Goal: Transaction & Acquisition: Purchase product/service

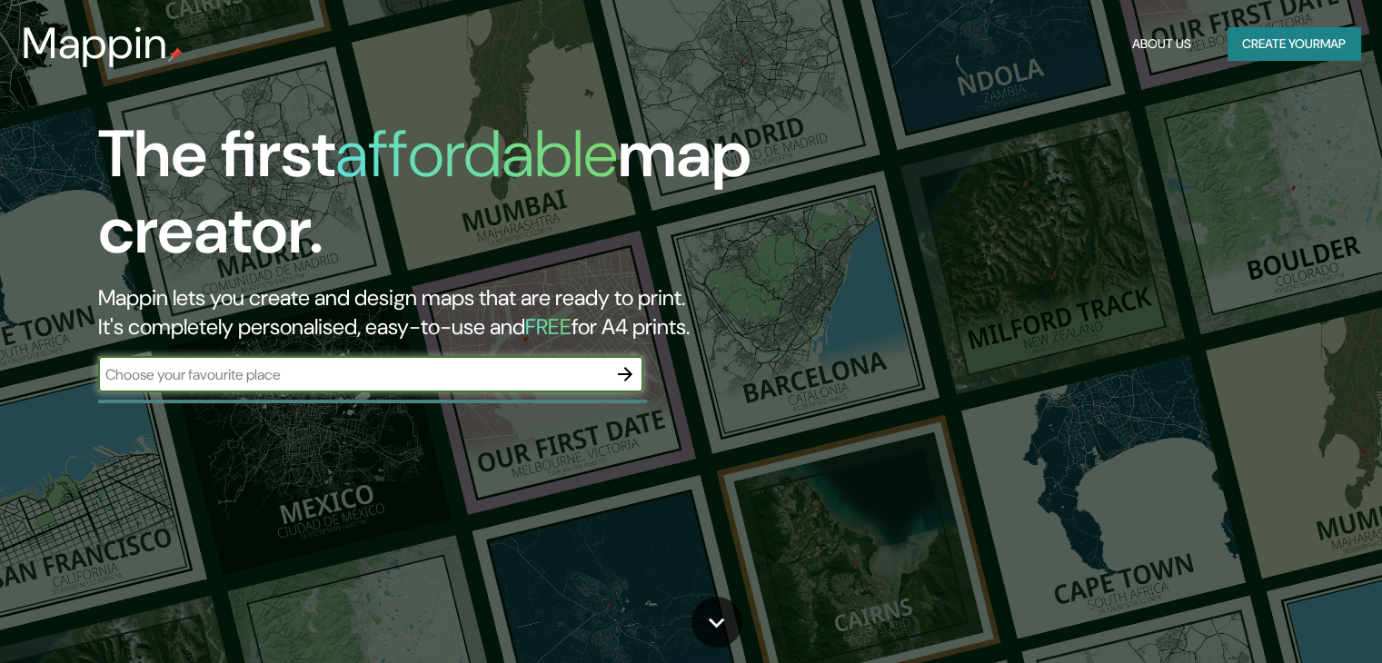
click at [528, 369] on input "text" at bounding box center [352, 374] width 509 height 21
type input "rancagua [GEOGRAPHIC_DATA]"
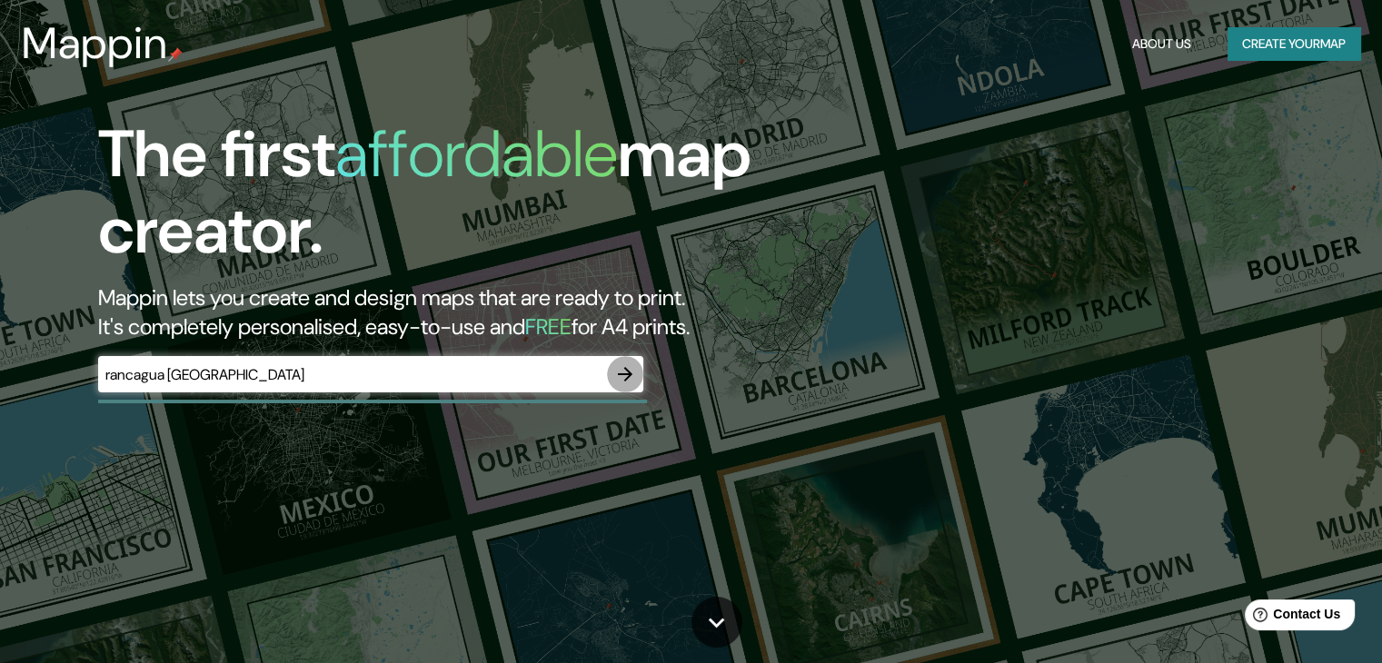
click at [618, 373] on icon "button" at bounding box center [625, 374] width 15 height 15
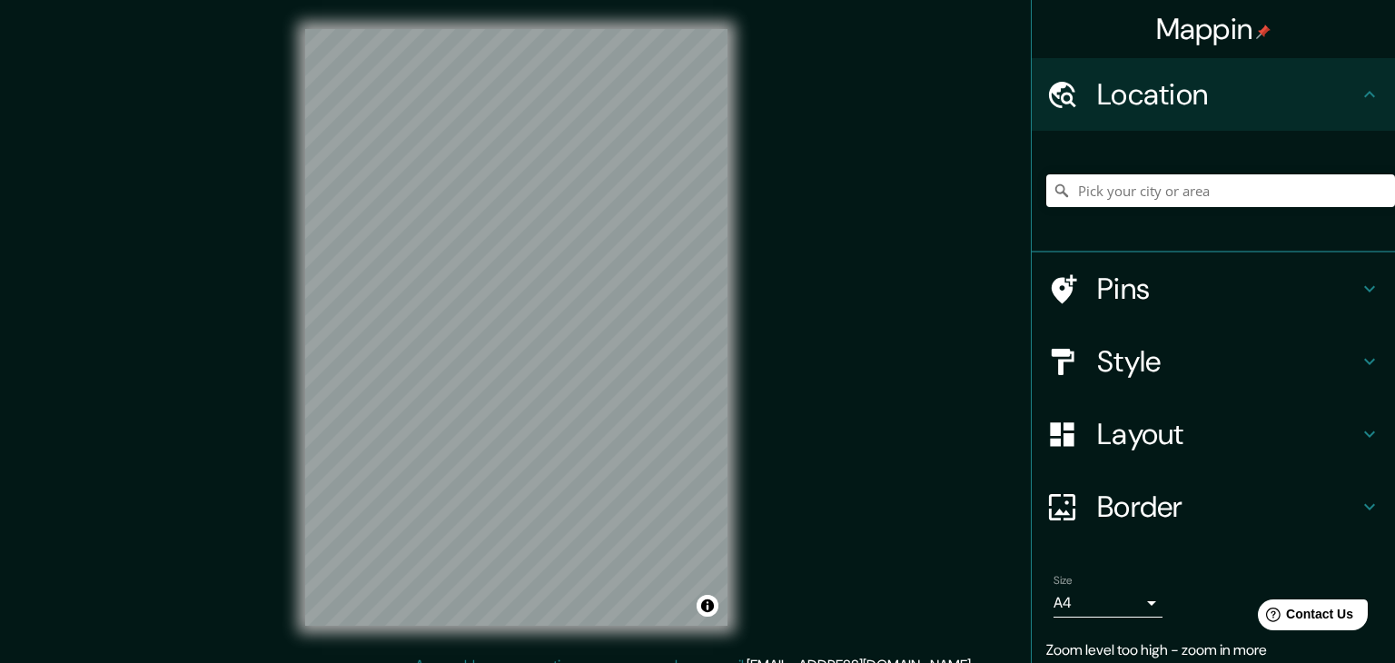
click at [1107, 601] on body "Mappin Location Pins Style Layout Border Choose a border. Hint : you can make l…" at bounding box center [697, 331] width 1395 height 663
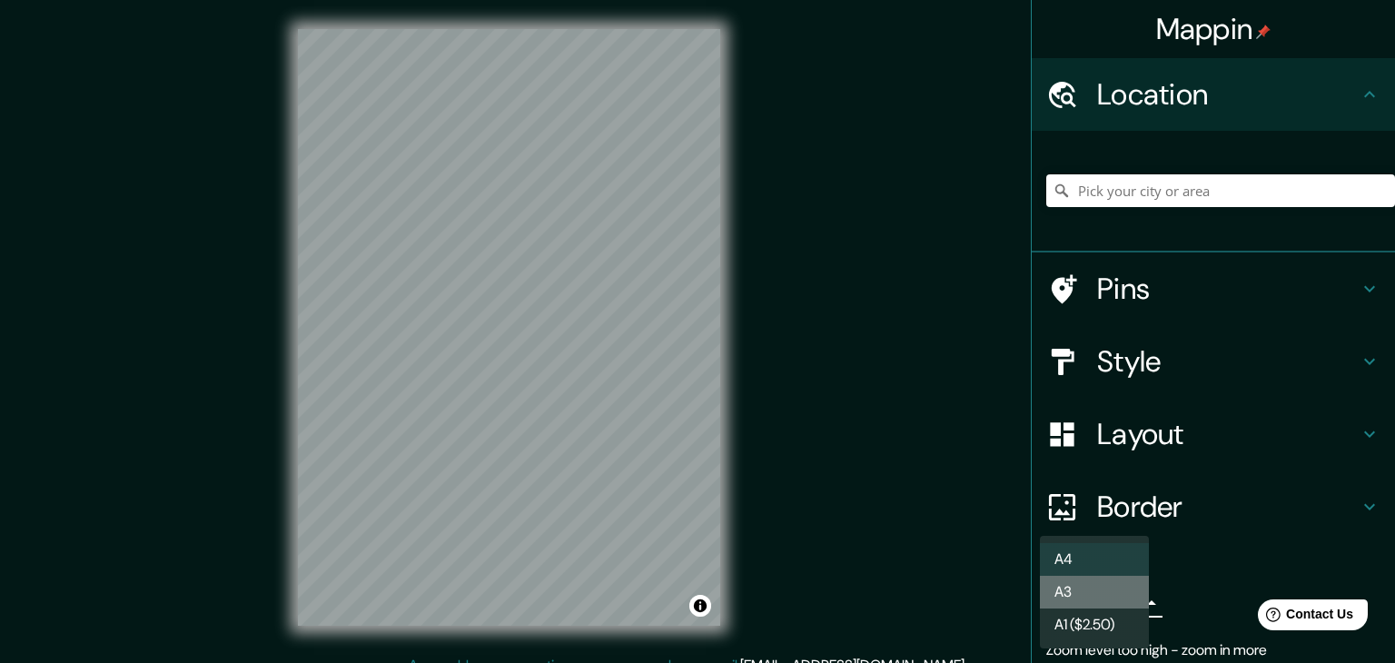
click at [1099, 584] on li "A3" at bounding box center [1094, 592] width 109 height 33
type input "a4"
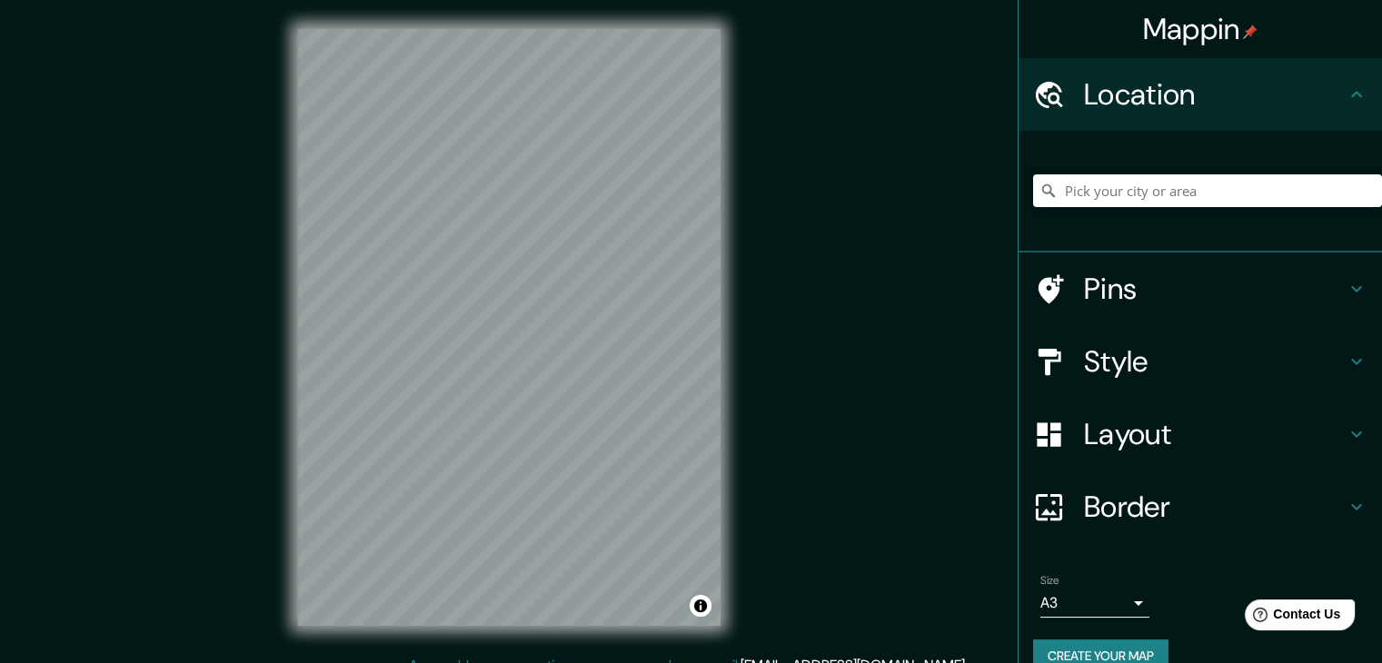
click at [743, 323] on div "© Mapbox © OpenStreetMap Improve this map" at bounding box center [509, 327] width 481 height 655
click at [724, 619] on div "© Mapbox © OpenStreetMap Improve this map" at bounding box center [509, 327] width 481 height 655
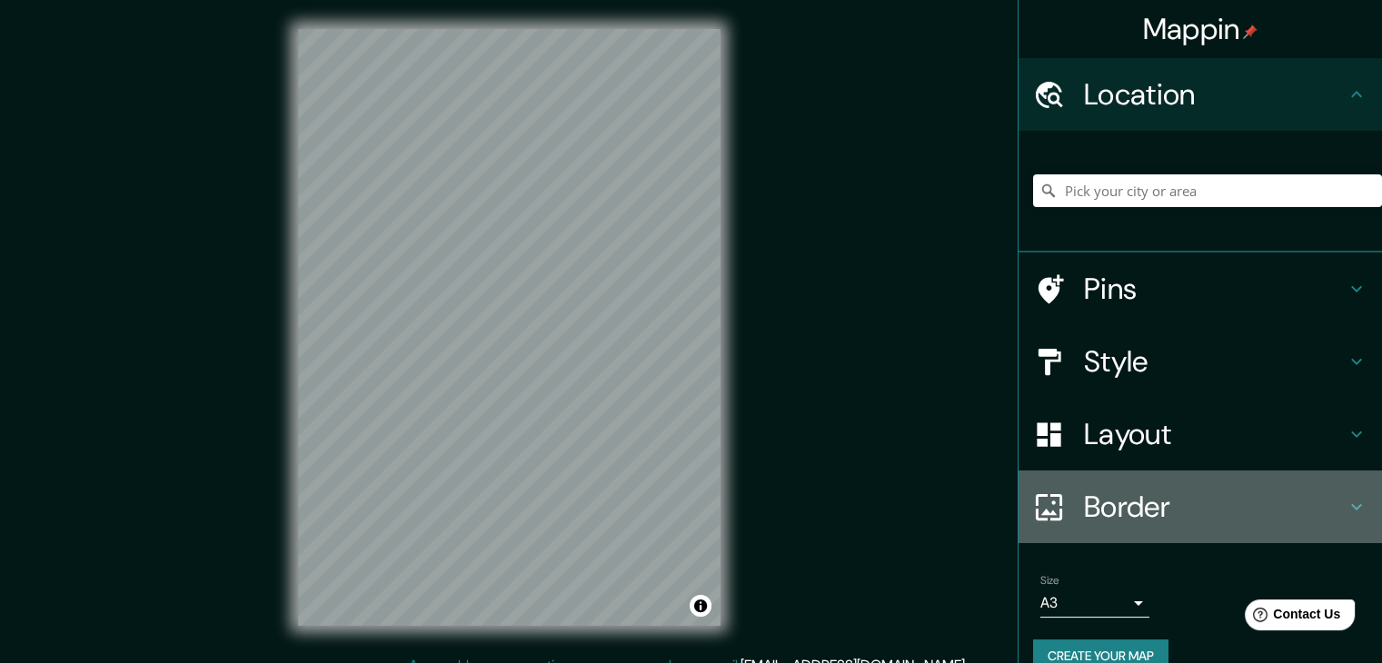
click at [1133, 503] on h4 "Border" at bounding box center [1215, 507] width 262 height 36
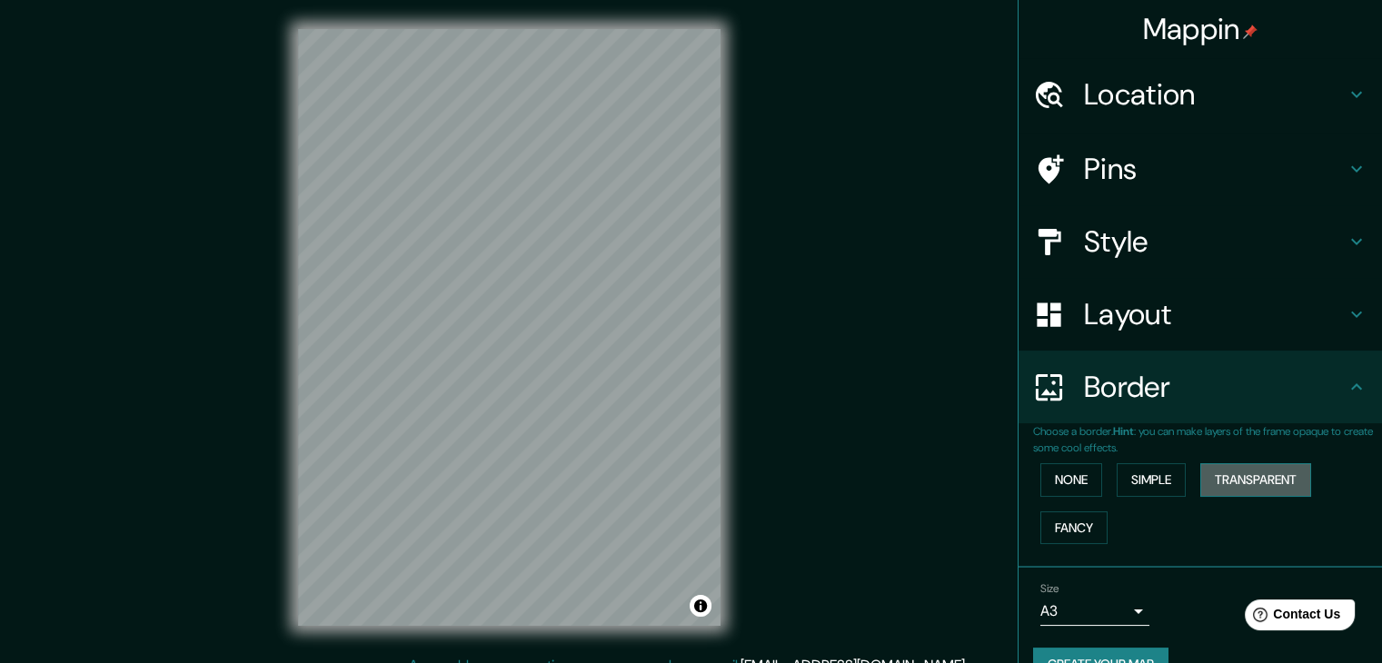
click at [1236, 484] on button "Transparent" at bounding box center [1255, 480] width 111 height 34
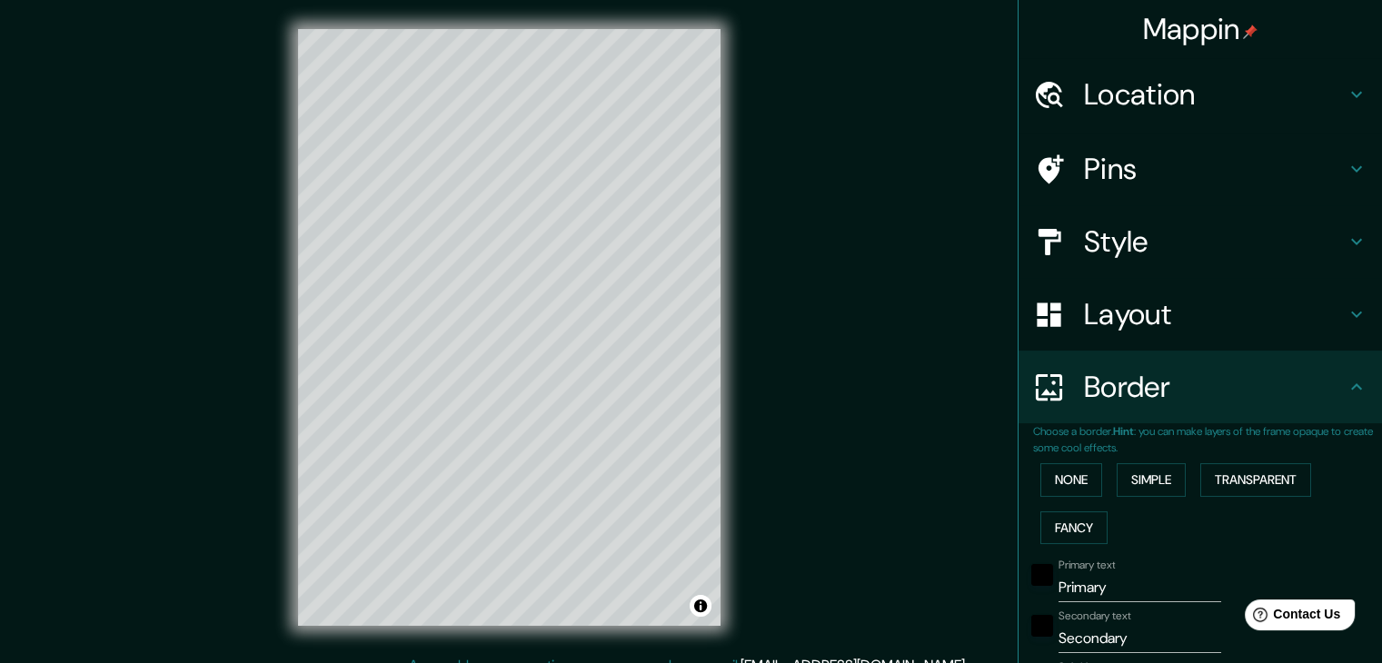
click at [1167, 124] on div "Location" at bounding box center [1199, 94] width 363 height 73
type input "223"
type input "37"
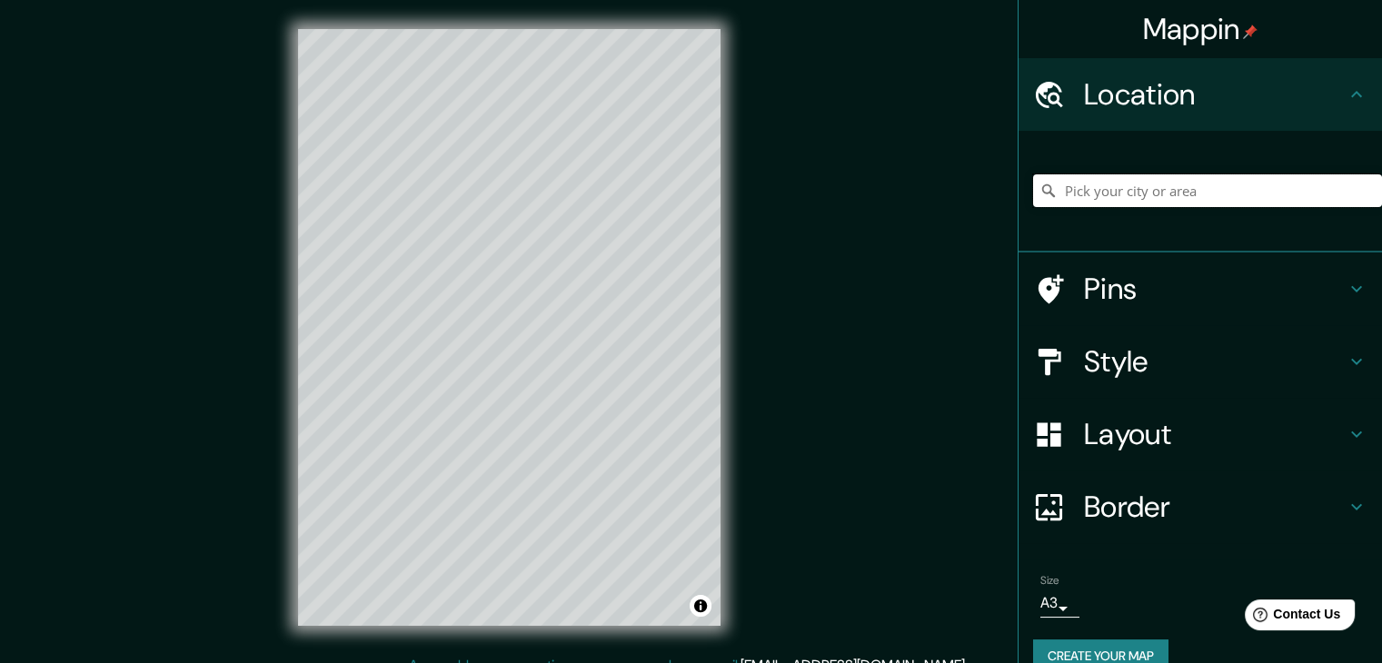
click at [1119, 199] on input "Pick your city or area" at bounding box center [1207, 190] width 349 height 33
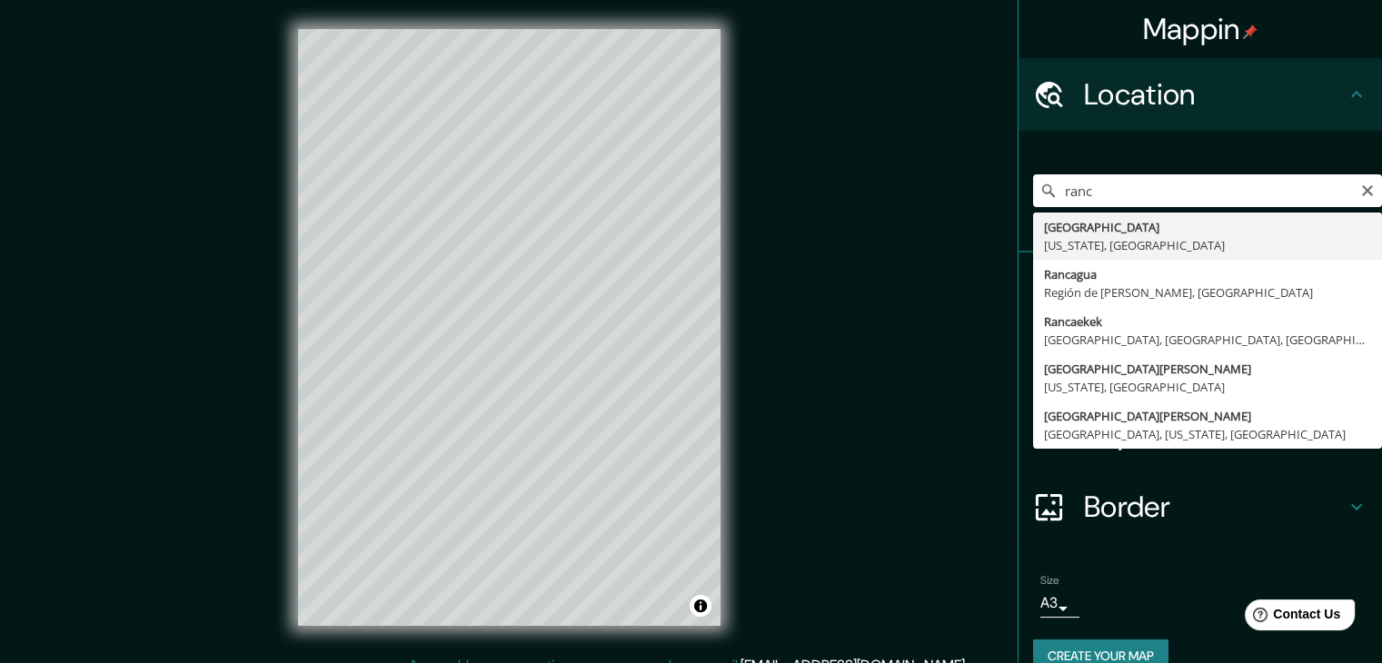
type input "[GEOGRAPHIC_DATA], [US_STATE], [GEOGRAPHIC_DATA]"
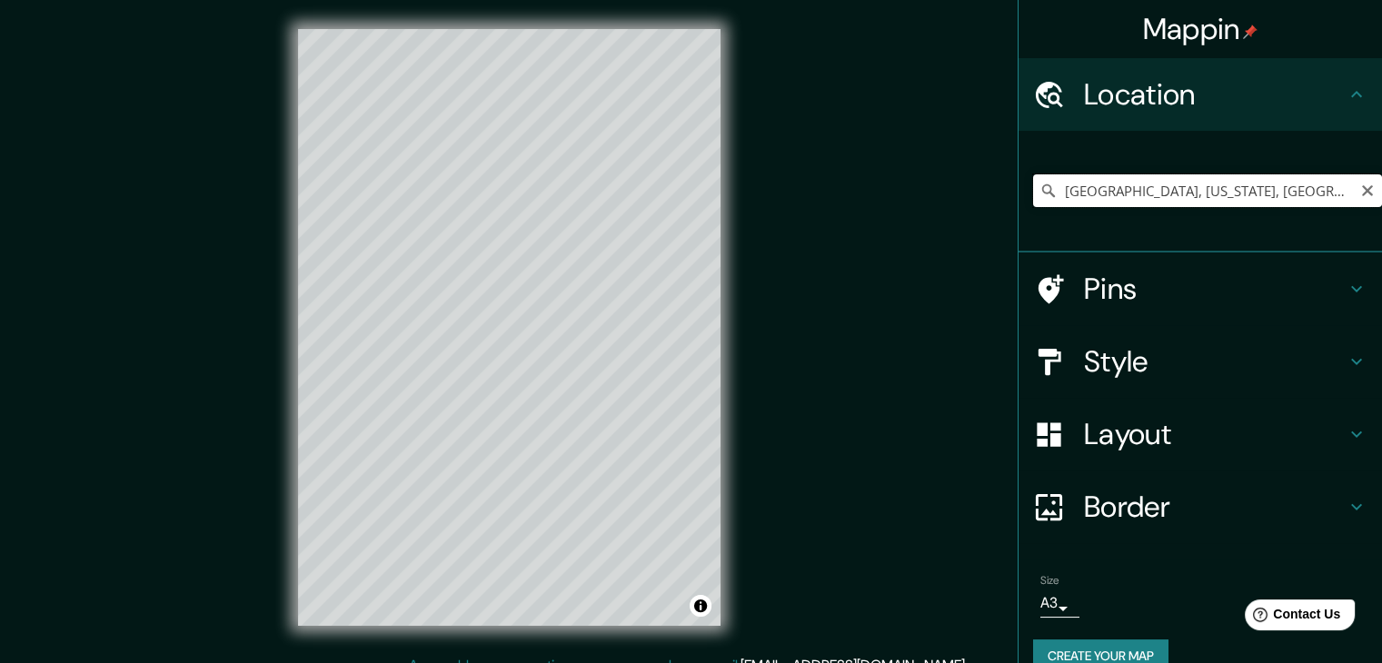
click at [1137, 189] on input "[GEOGRAPHIC_DATA], [US_STATE], [GEOGRAPHIC_DATA]" at bounding box center [1207, 190] width 349 height 33
click at [1360, 187] on icon "Clear" at bounding box center [1367, 191] width 15 height 15
click at [1284, 192] on input "Pick your city or area" at bounding box center [1207, 190] width 349 height 33
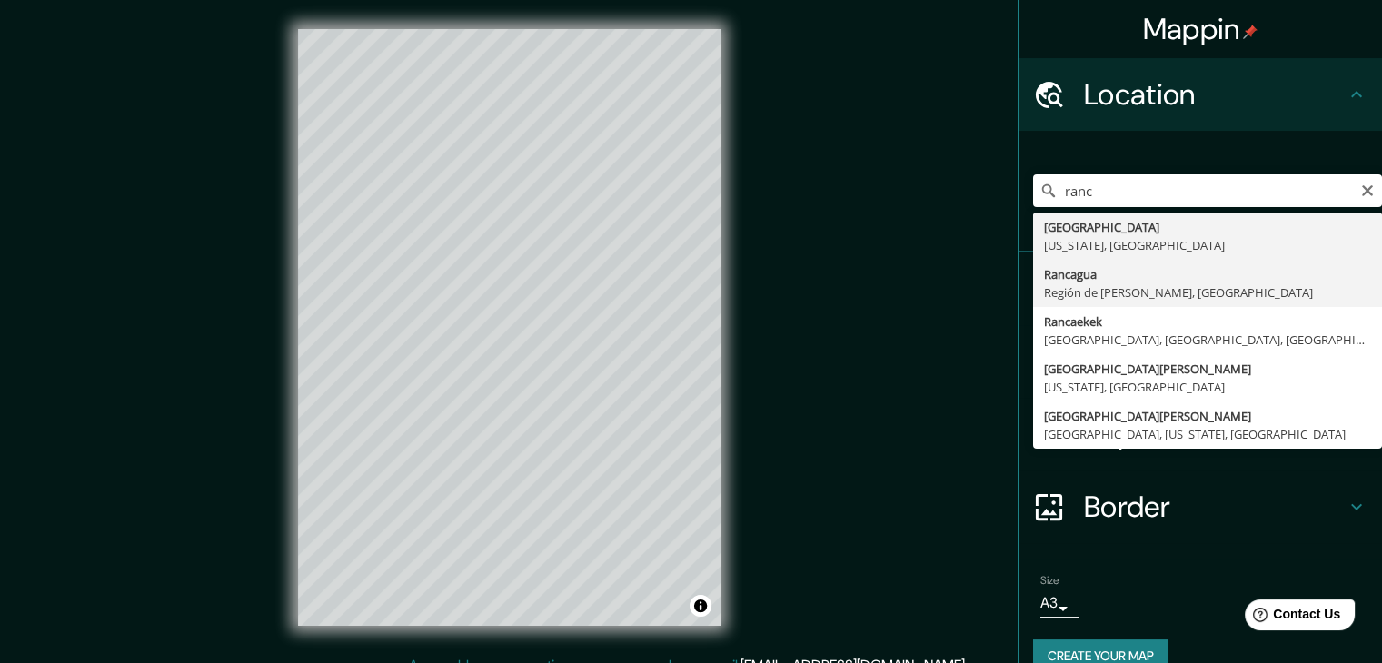
type input "Rancagua, Región de [PERSON_NAME], [GEOGRAPHIC_DATA]"
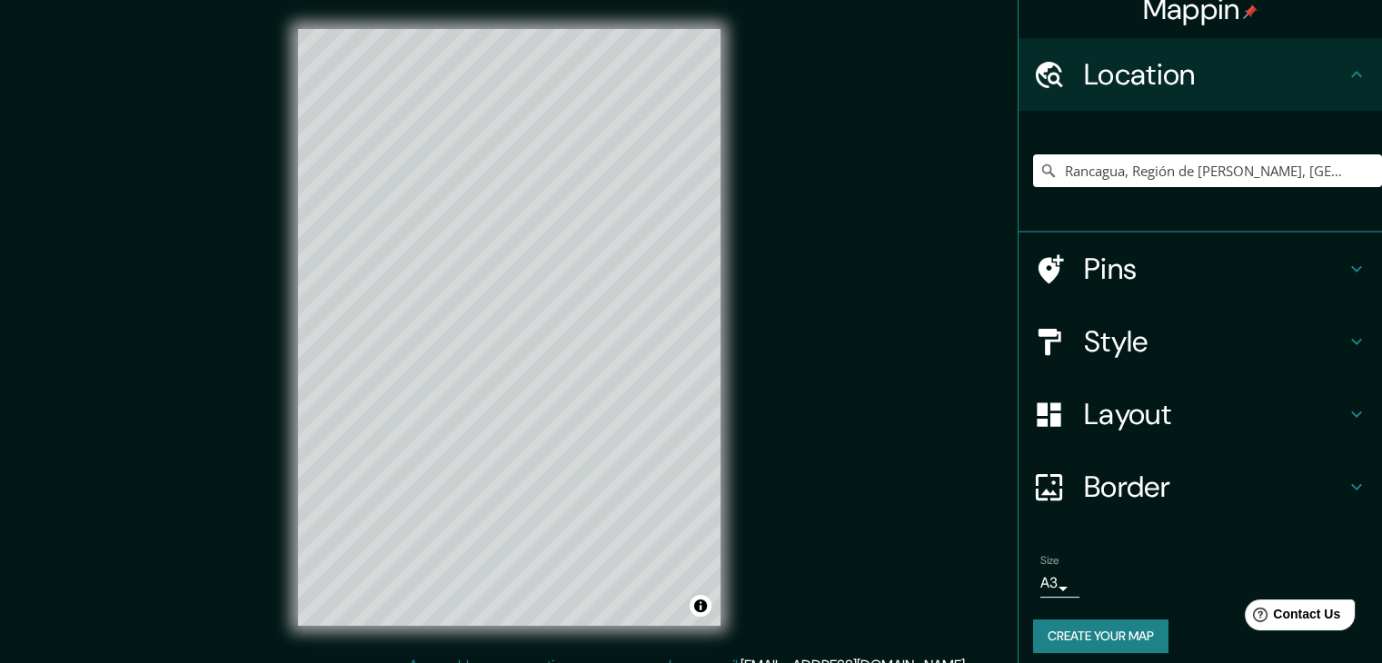
scroll to position [31, 0]
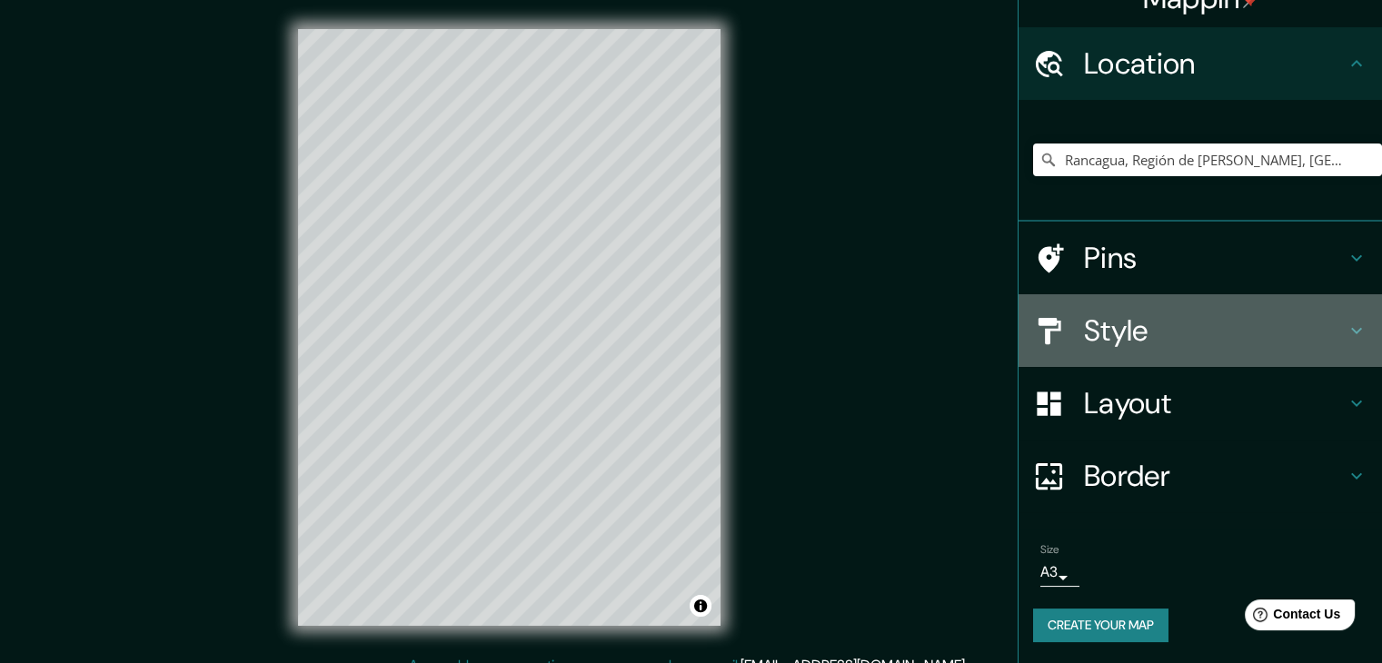
click at [1137, 331] on h4 "Style" at bounding box center [1215, 331] width 262 height 36
type input "223"
type input "37"
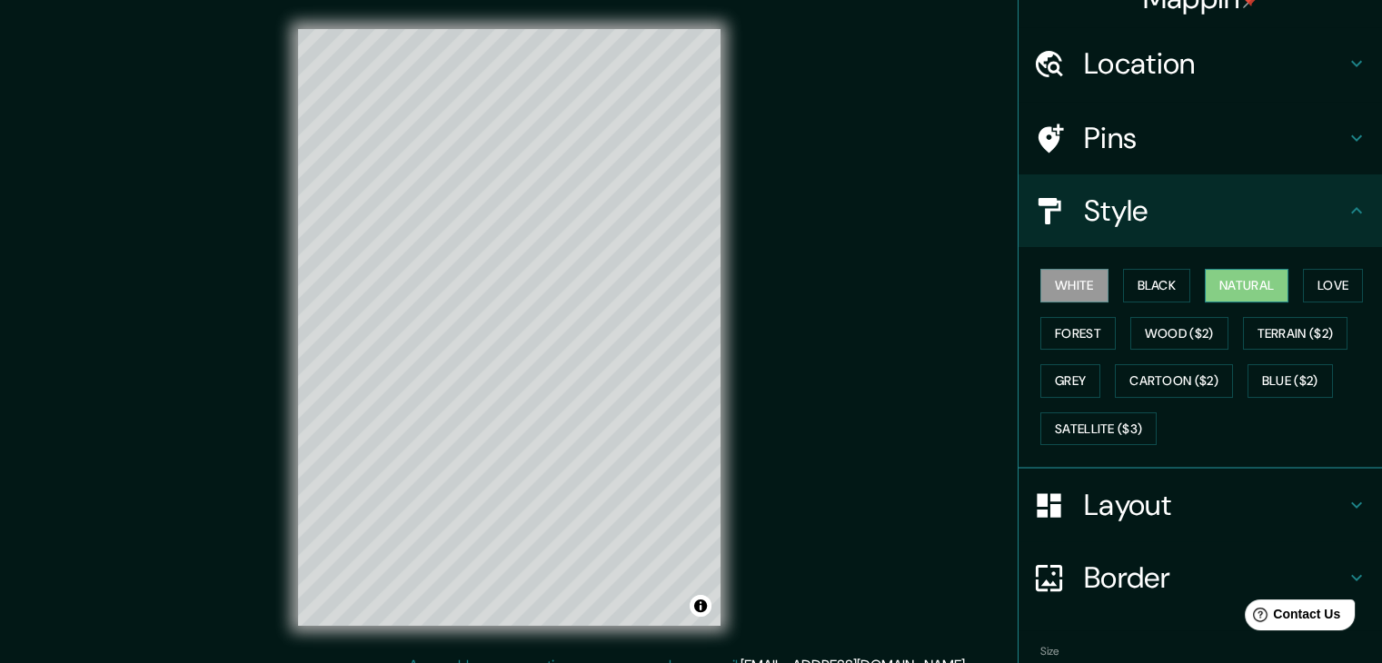
click at [1244, 291] on button "Natural" at bounding box center [1247, 286] width 84 height 34
click at [1055, 326] on button "Forest" at bounding box center [1077, 334] width 75 height 34
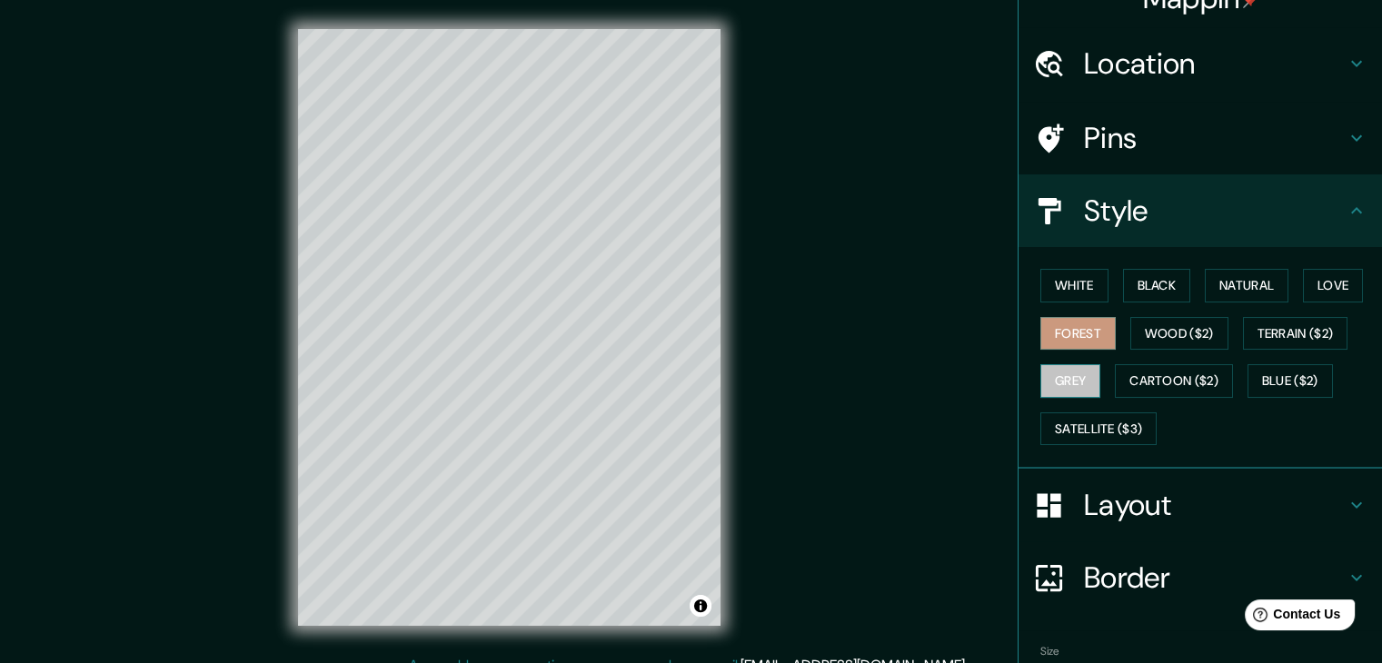
click at [1049, 386] on button "Grey" at bounding box center [1070, 381] width 60 height 34
click at [1072, 286] on button "White" at bounding box center [1074, 286] width 68 height 34
click at [1325, 204] on h4 "Style" at bounding box center [1215, 211] width 262 height 36
click at [1345, 207] on icon at bounding box center [1356, 211] width 22 height 22
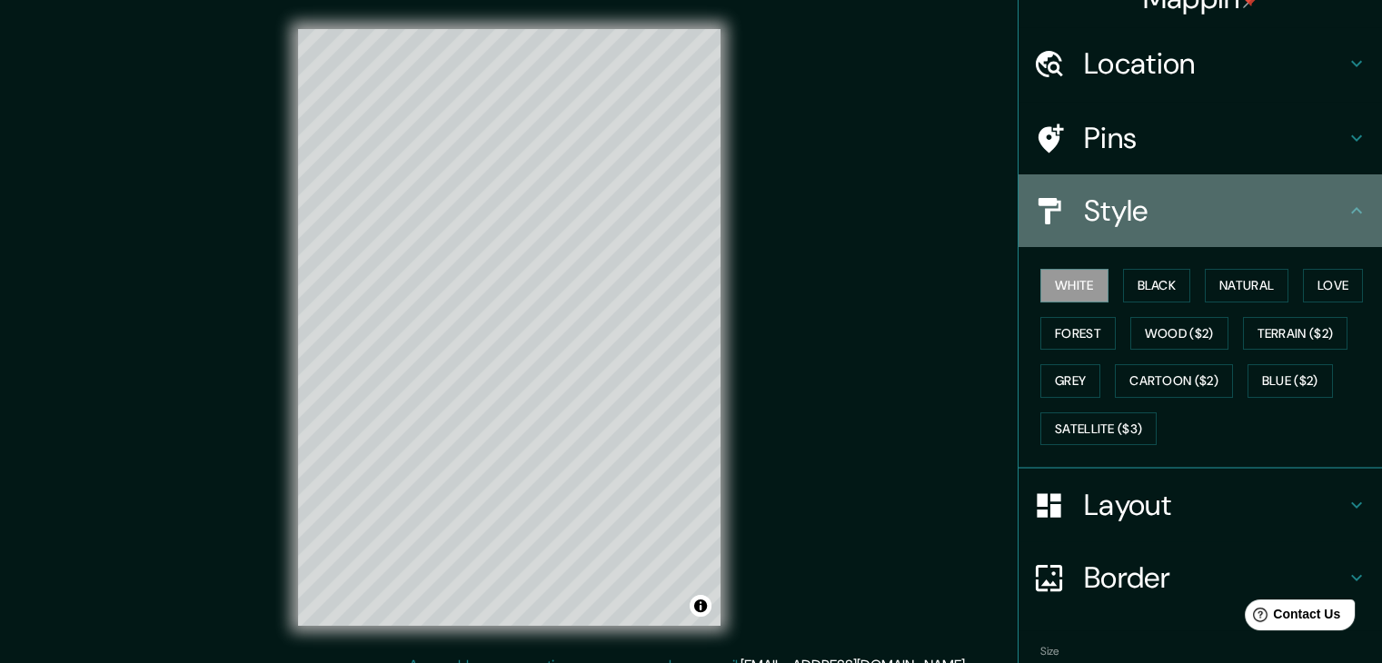
click at [1351, 204] on icon at bounding box center [1356, 211] width 22 height 22
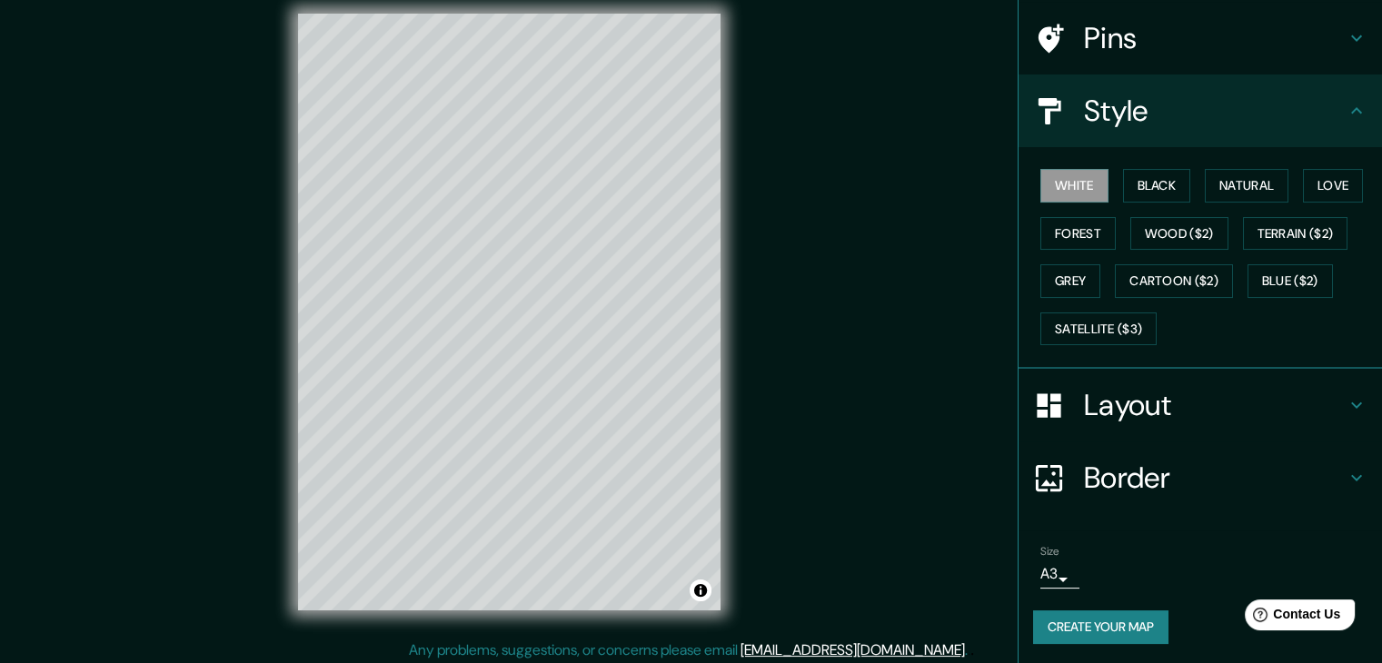
scroll to position [21, 0]
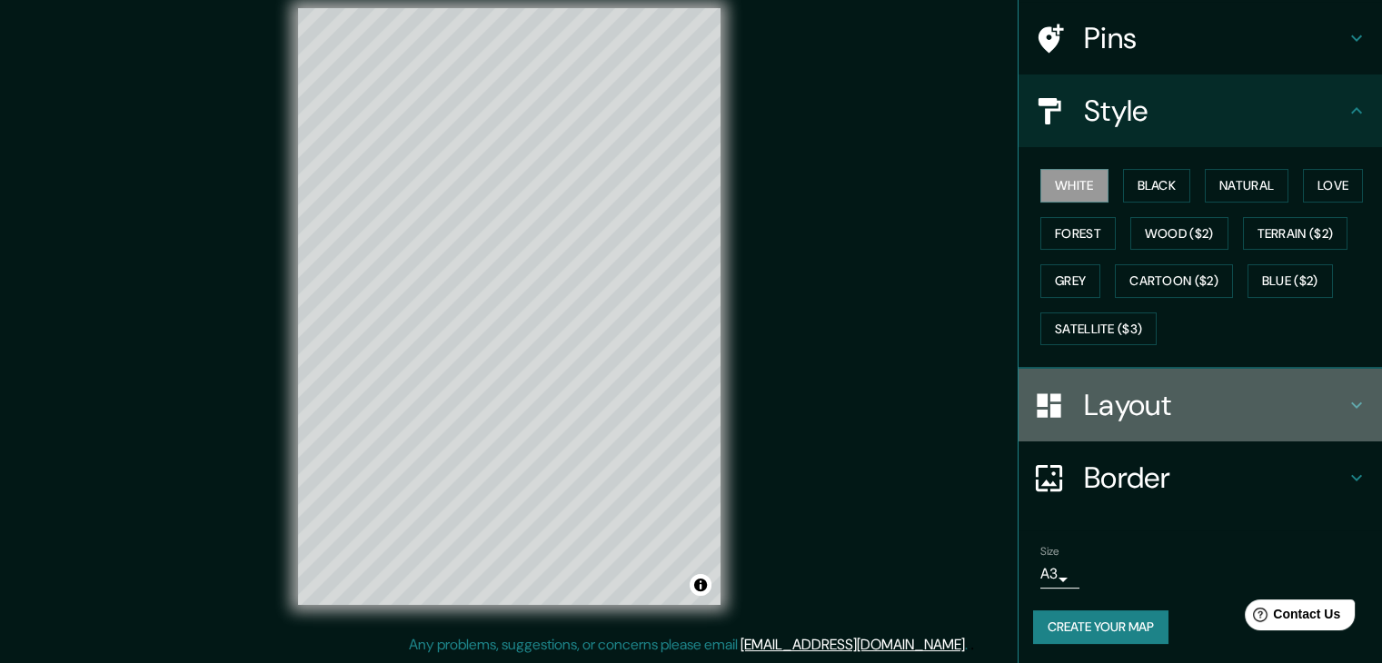
click at [1177, 404] on h4 "Layout" at bounding box center [1215, 405] width 262 height 36
type input "223"
type input "37"
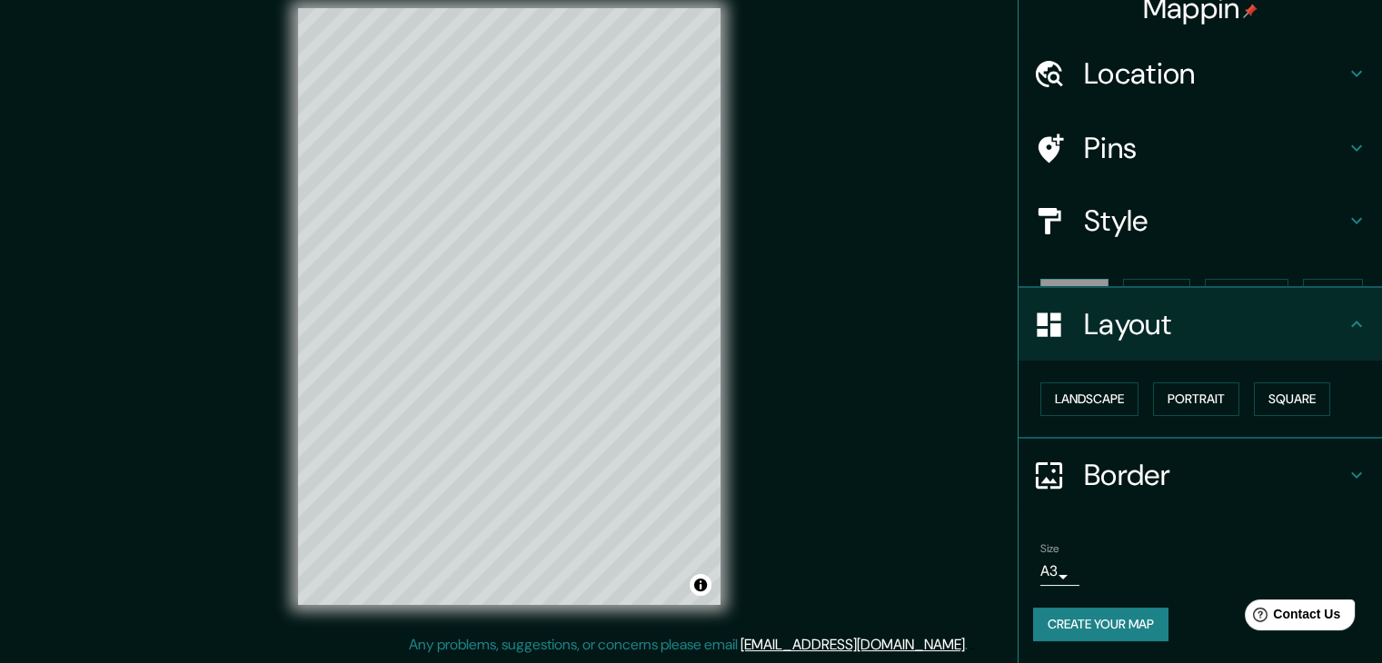
scroll to position [0, 0]
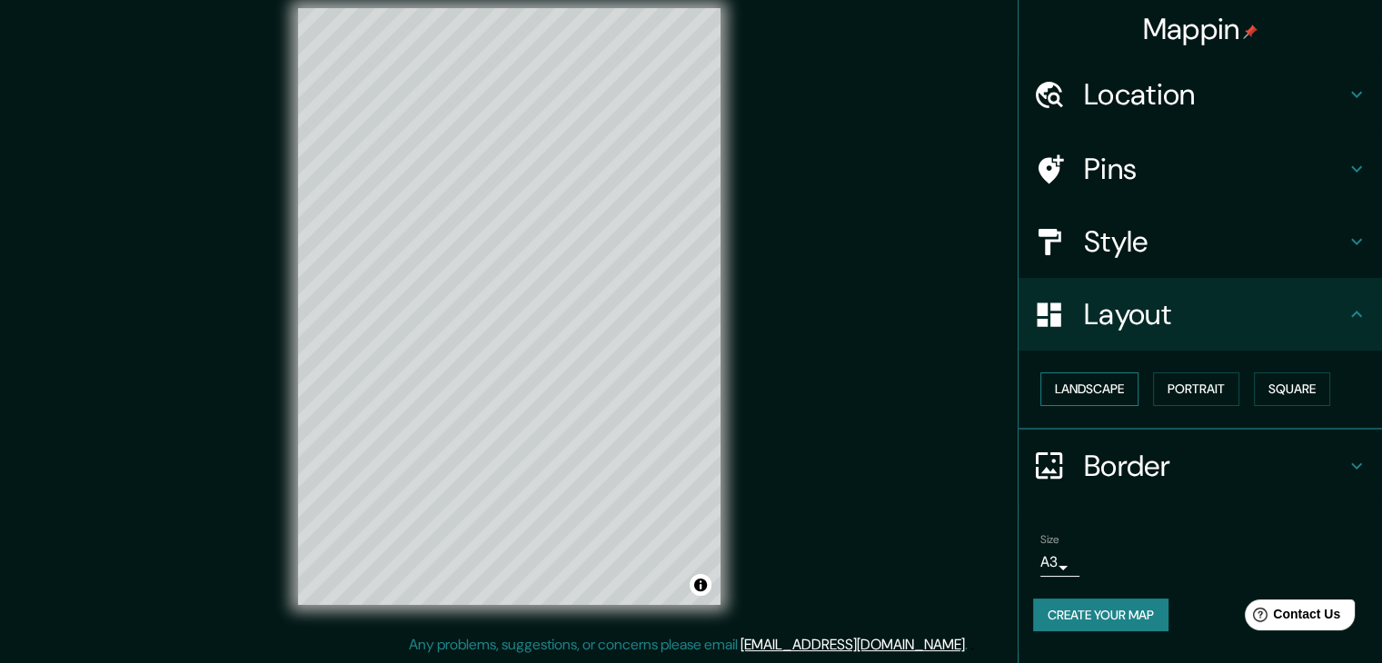
click at [1107, 379] on button "Landscape" at bounding box center [1089, 389] width 98 height 34
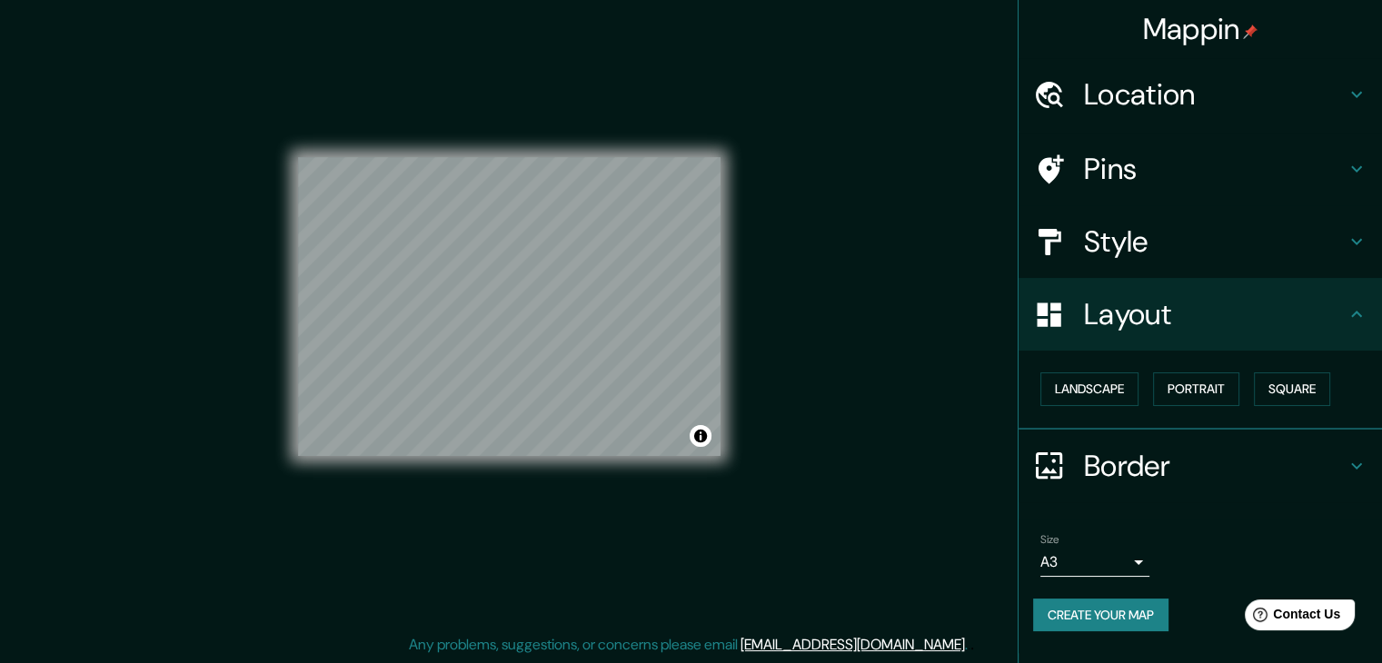
click at [1136, 245] on h4 "Style" at bounding box center [1215, 241] width 262 height 36
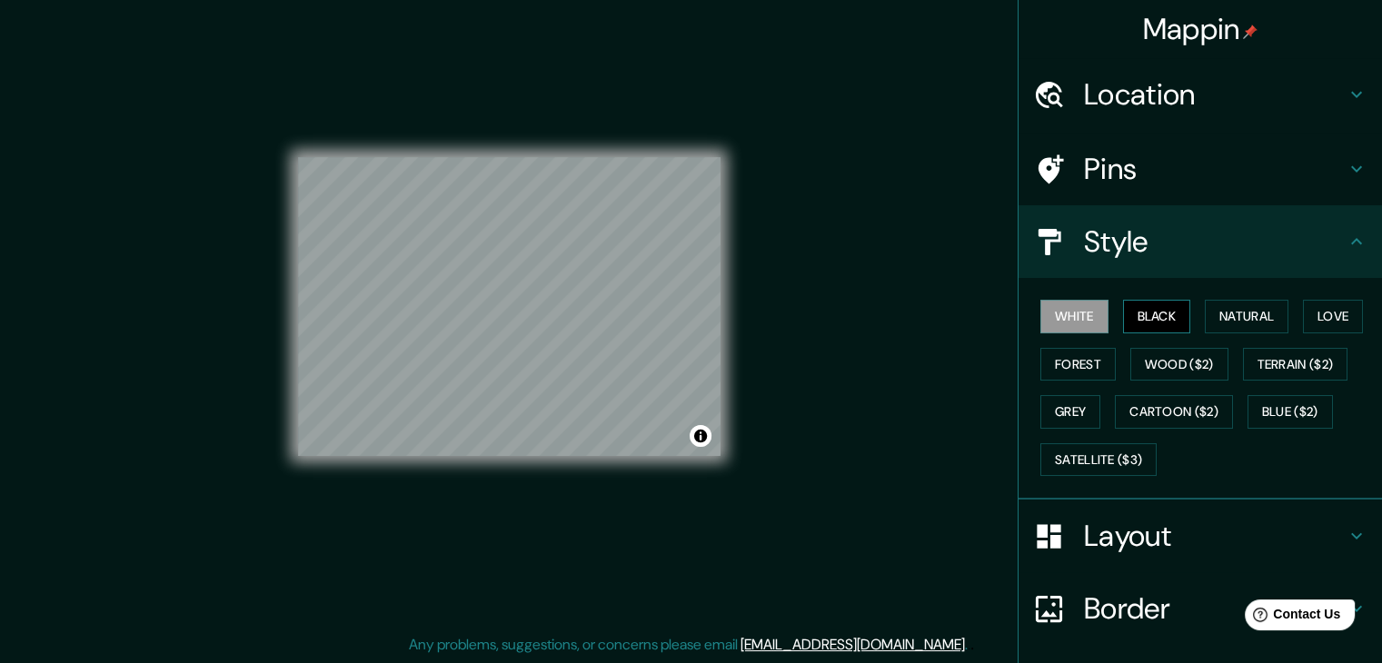
click at [1159, 316] on button "Black" at bounding box center [1157, 317] width 68 height 34
click at [1069, 329] on button "White" at bounding box center [1074, 317] width 68 height 34
click at [1057, 404] on button "Grey" at bounding box center [1070, 412] width 60 height 34
click at [1071, 312] on button "White" at bounding box center [1074, 317] width 68 height 34
click at [1052, 402] on button "Grey" at bounding box center [1070, 412] width 60 height 34
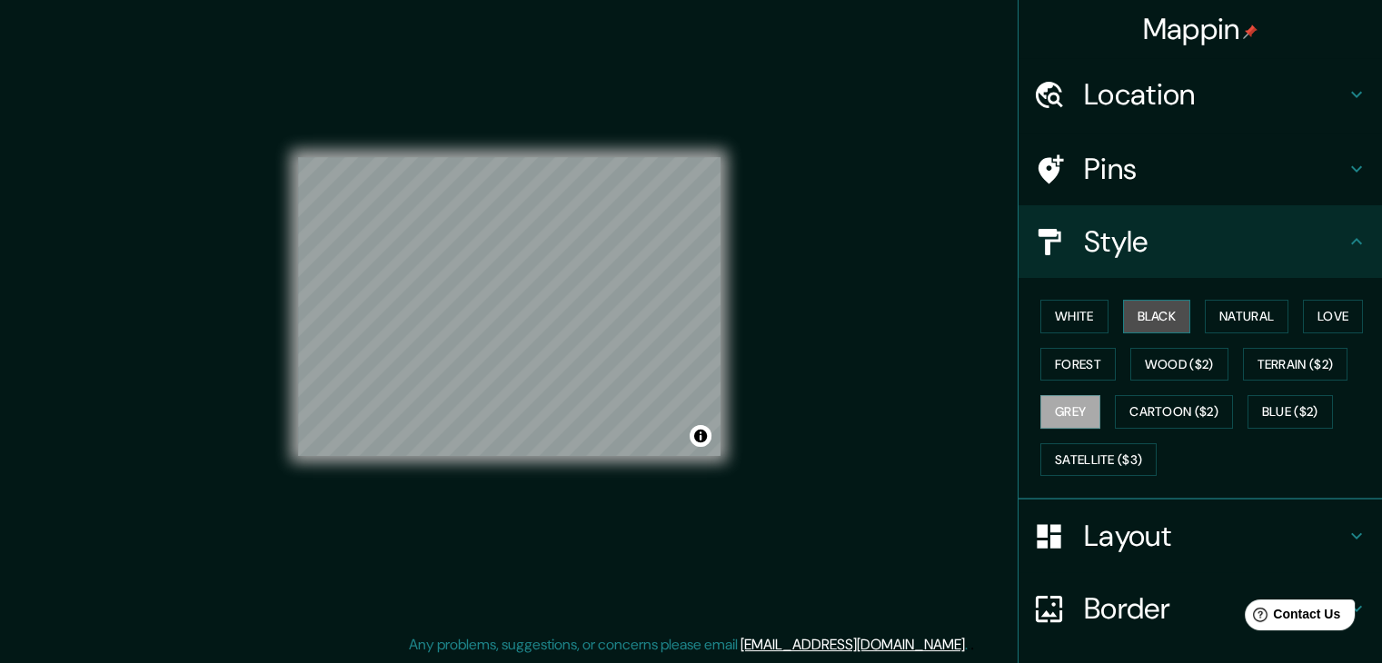
click at [1154, 321] on button "Black" at bounding box center [1157, 317] width 68 height 34
click at [1062, 411] on button "Grey" at bounding box center [1070, 412] width 60 height 34
drag, startPoint x: 501, startPoint y: 325, endPoint x: 541, endPoint y: 322, distance: 39.2
click at [541, 322] on div at bounding box center [547, 320] width 15 height 15
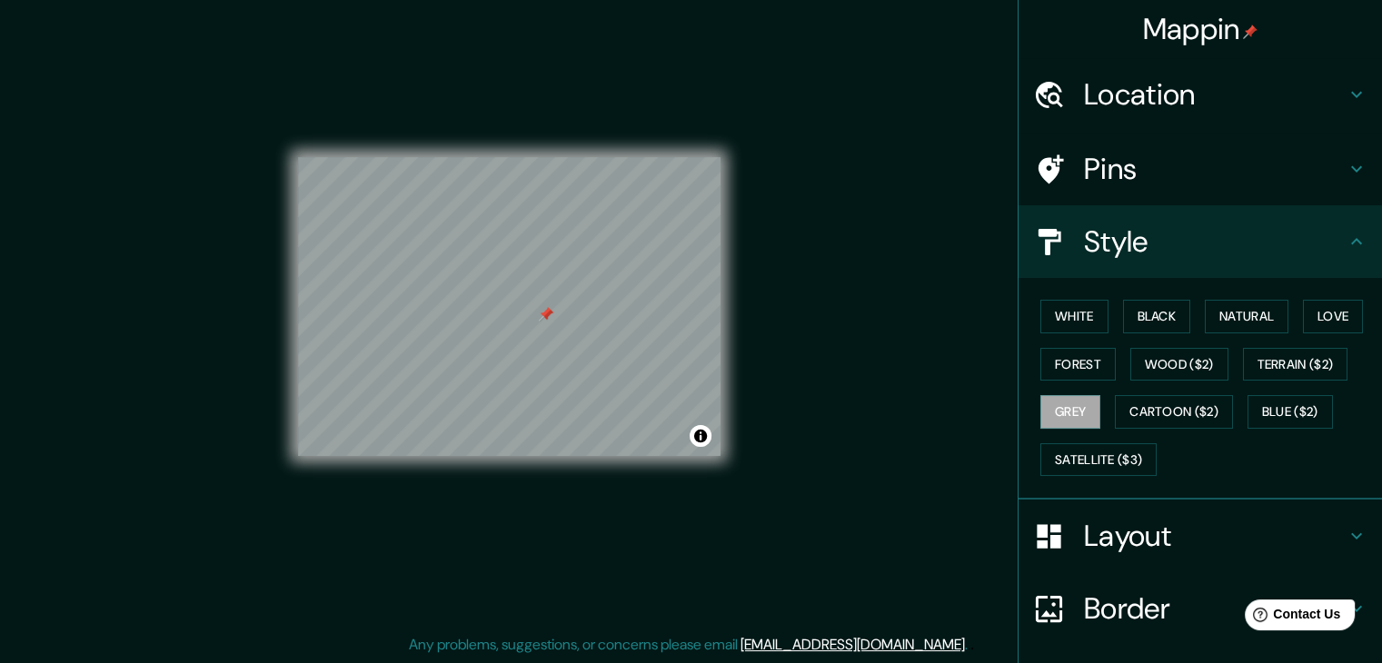
click at [551, 314] on div at bounding box center [546, 314] width 15 height 15
click at [546, 317] on div at bounding box center [546, 314] width 15 height 15
